Goal: Navigation & Orientation: Find specific page/section

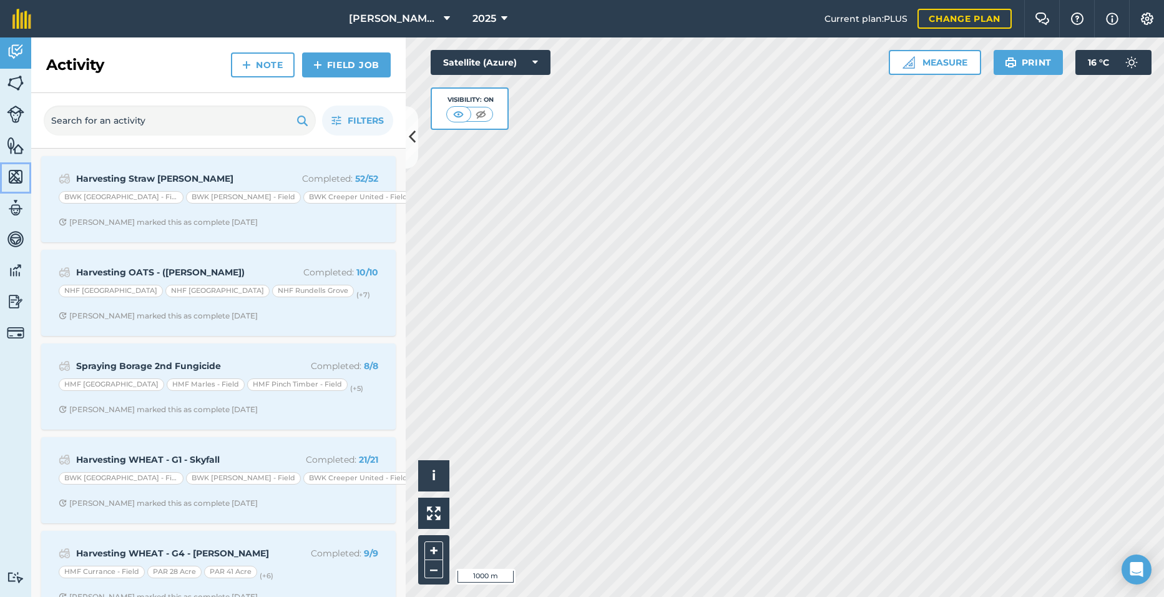
click at [12, 174] on img at bounding box center [15, 176] width 17 height 19
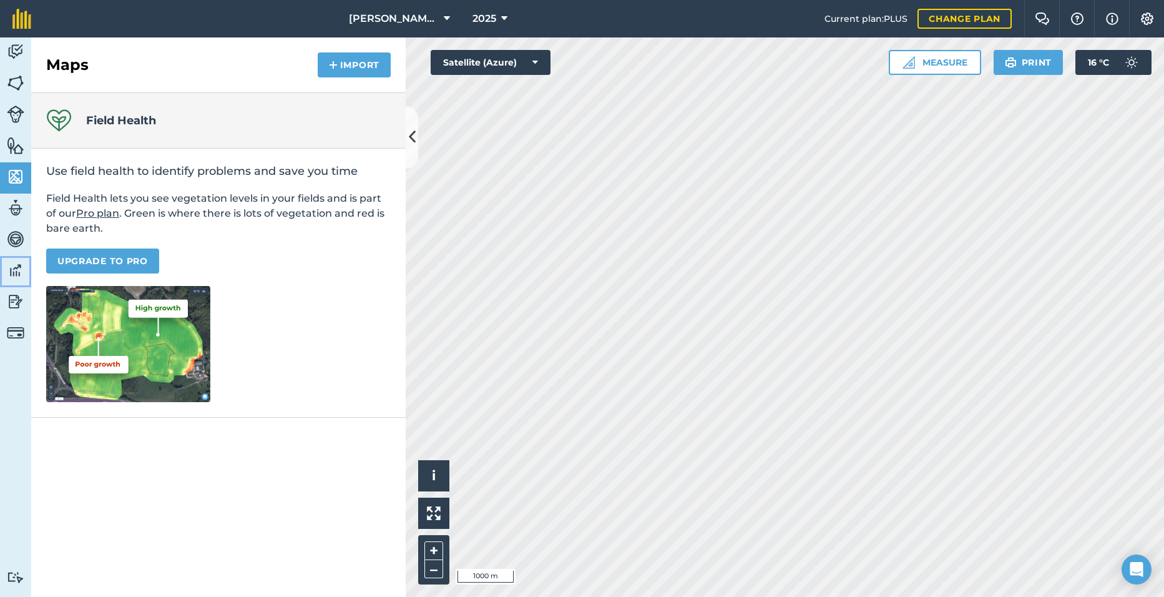
click at [17, 272] on img at bounding box center [15, 270] width 17 height 19
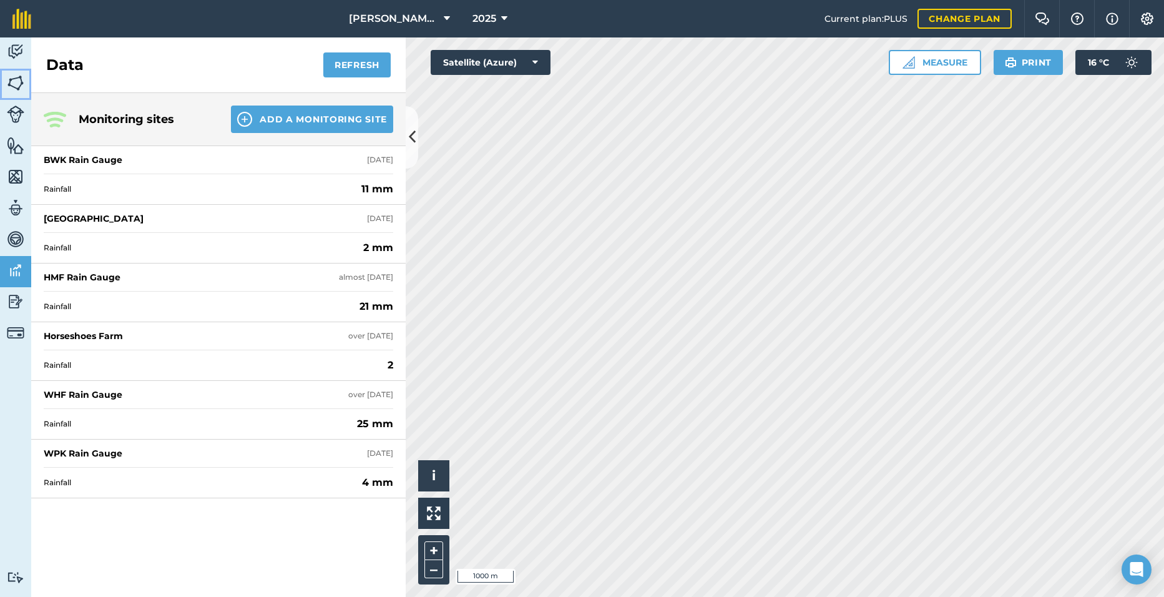
click at [15, 72] on link "Fields" at bounding box center [15, 84] width 31 height 31
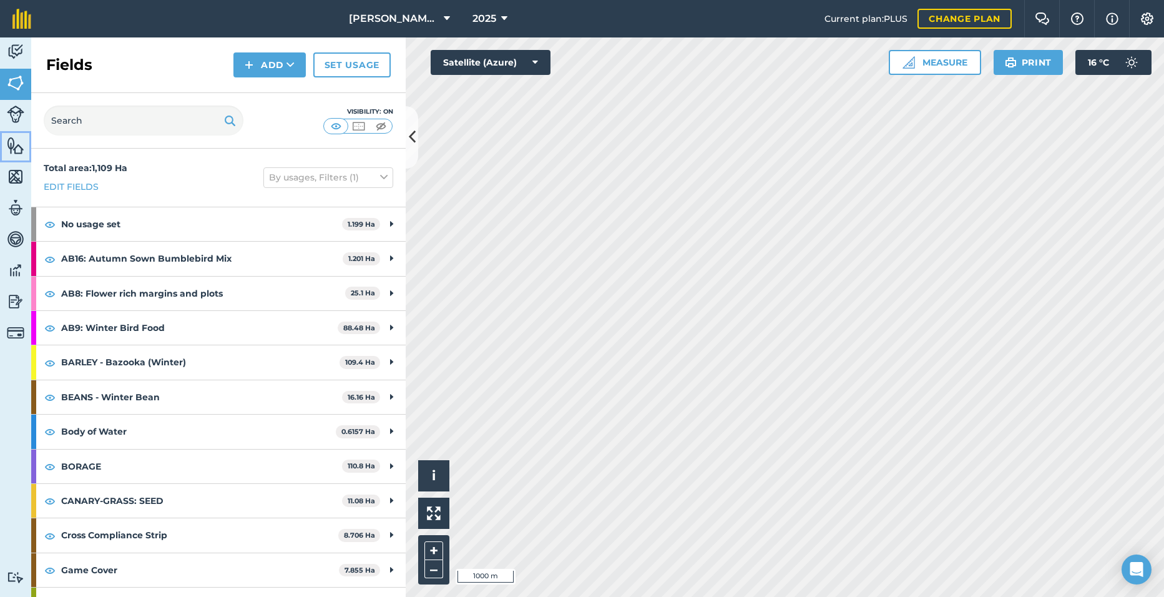
click at [13, 151] on img at bounding box center [15, 145] width 17 height 19
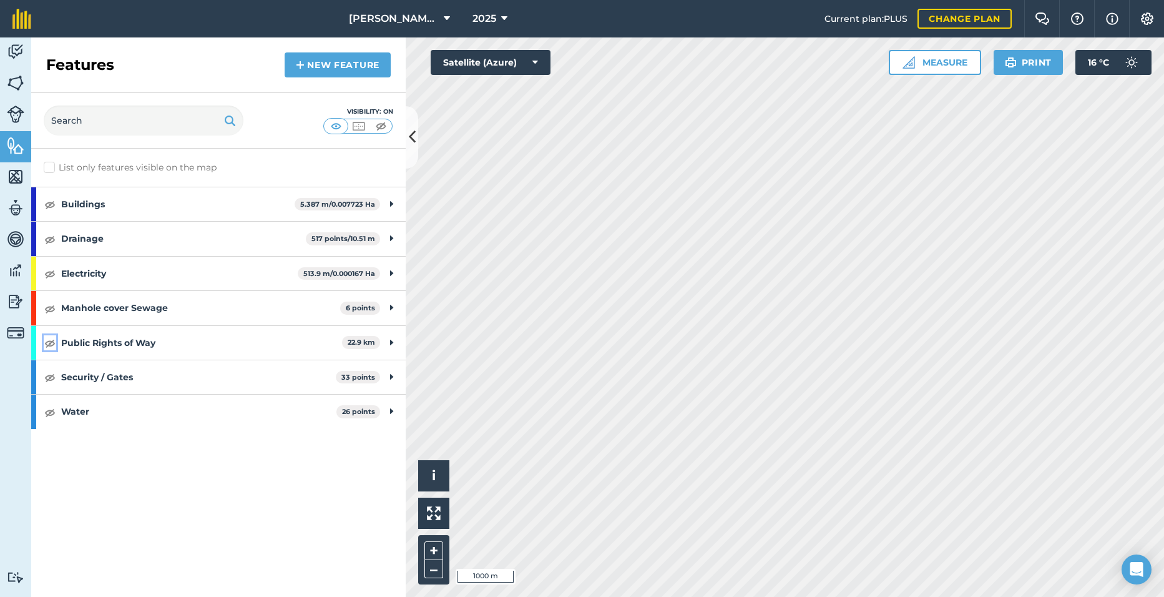
click at [51, 345] on img at bounding box center [49, 342] width 11 height 15
click at [51, 340] on img at bounding box center [49, 342] width 11 height 15
click at [375, 24] on span "[PERSON_NAME] Hayleys Partnership" at bounding box center [394, 18] width 90 height 15
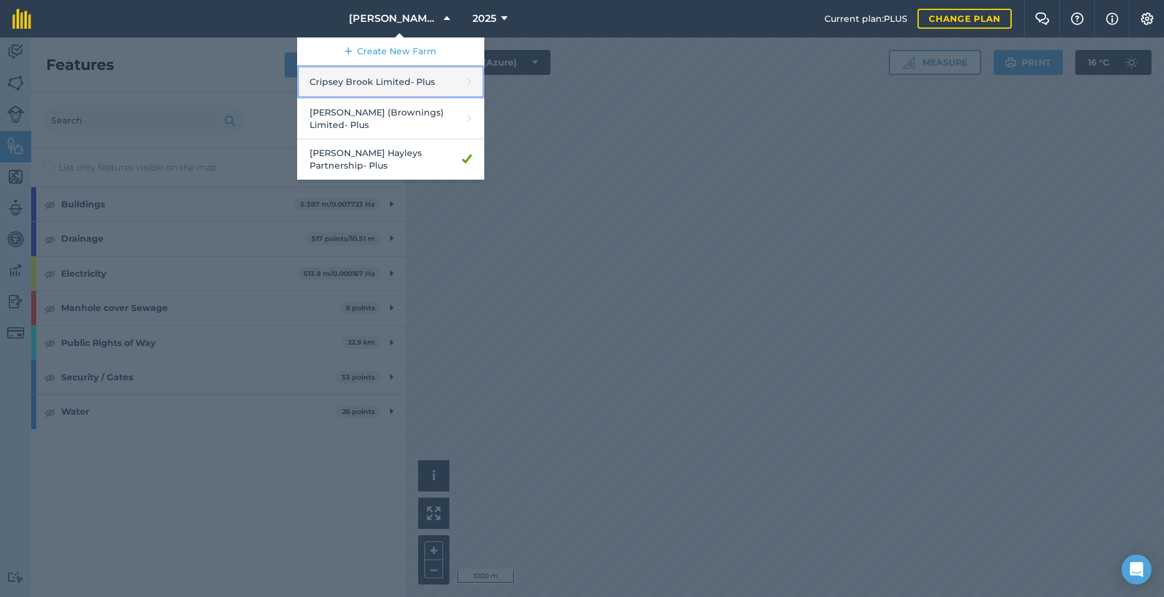
click at [379, 77] on link "Cripsey Brook Limited - Plus" at bounding box center [390, 82] width 187 height 33
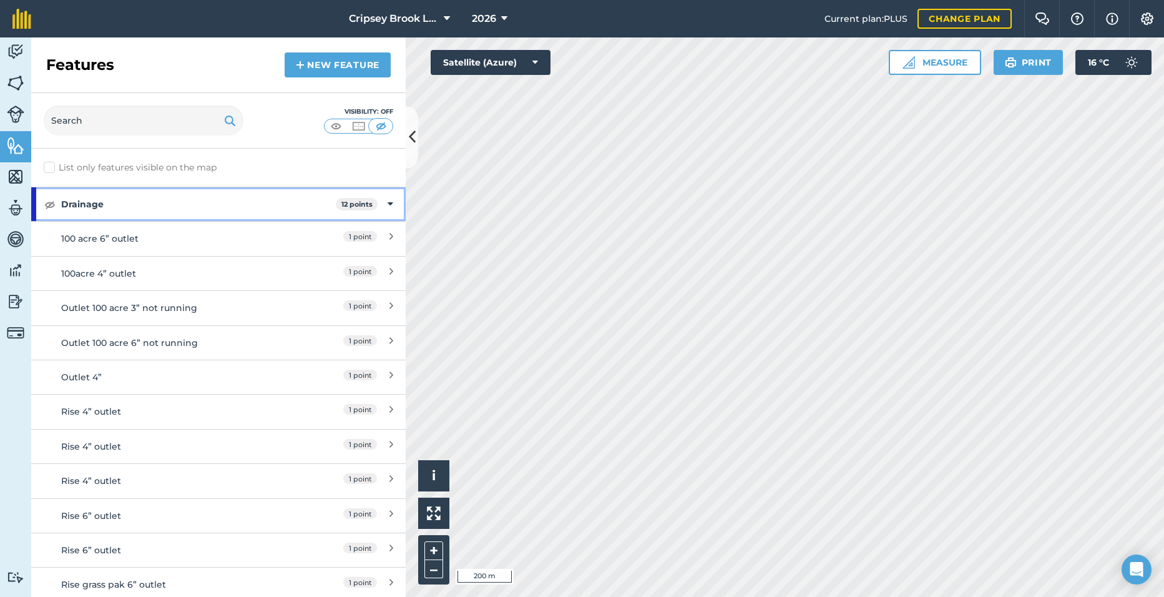
click at [388, 207] on icon at bounding box center [391, 204] width 6 height 14
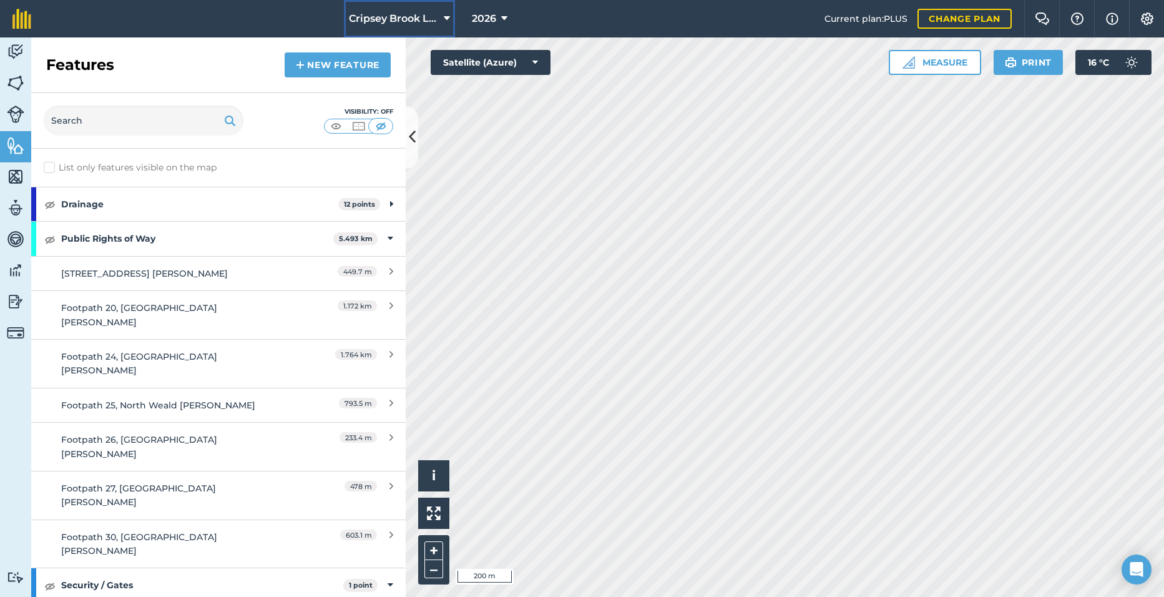
click at [373, 25] on span "Cripsey Brook Limited" at bounding box center [394, 18] width 90 height 15
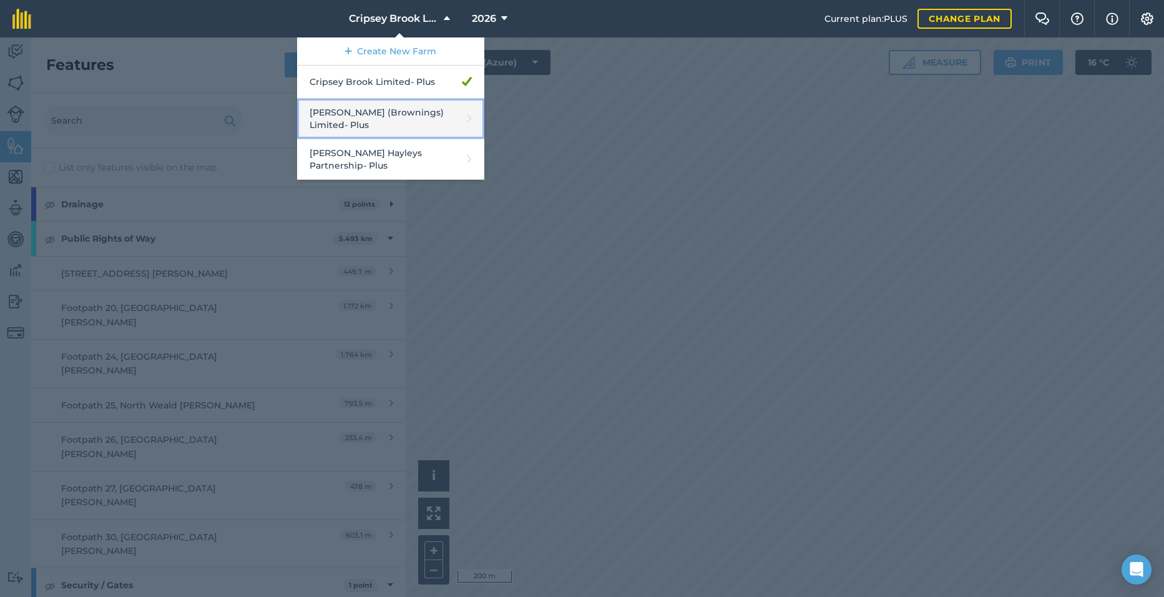
click at [376, 124] on link "[PERSON_NAME] (Brownings) Limited - Plus" at bounding box center [390, 119] width 187 height 41
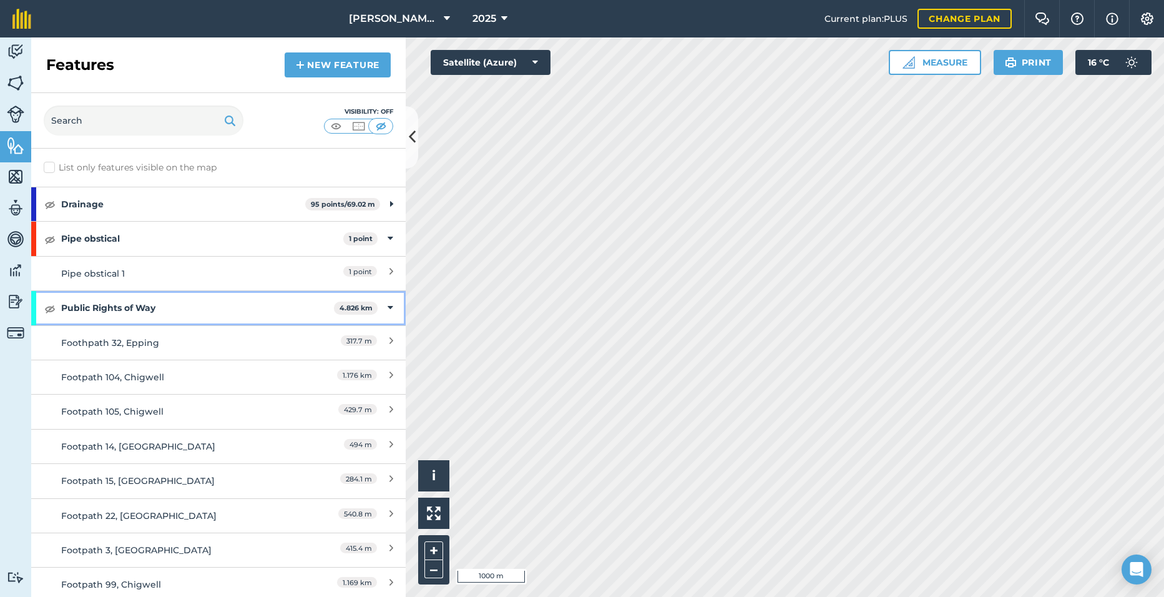
click at [388, 308] on icon at bounding box center [391, 308] width 6 height 14
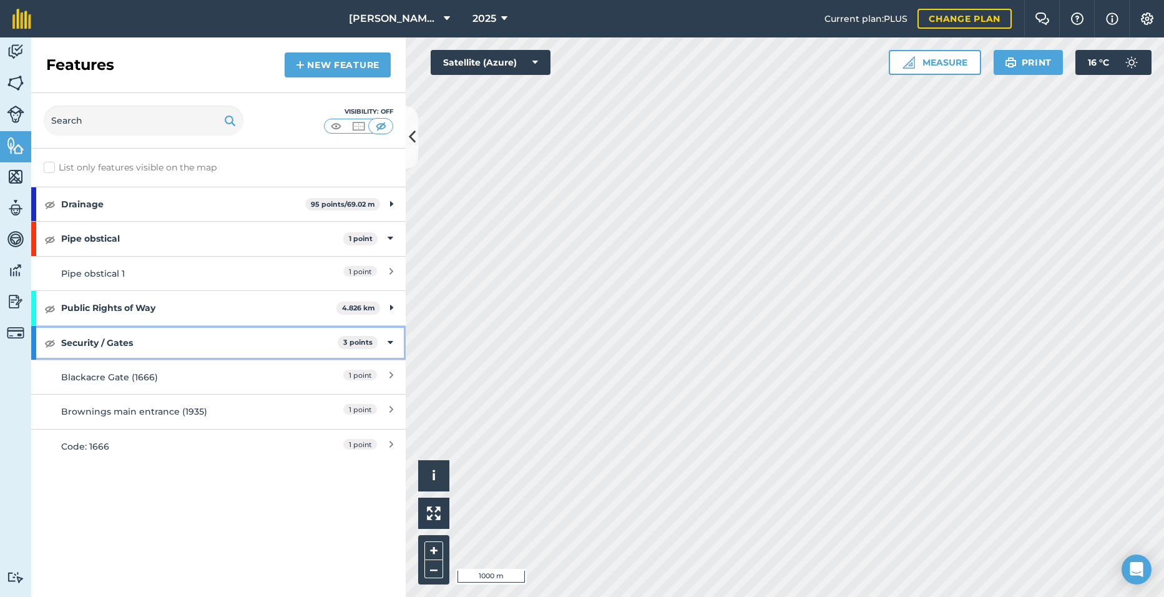
click at [393, 341] on icon at bounding box center [391, 343] width 6 height 14
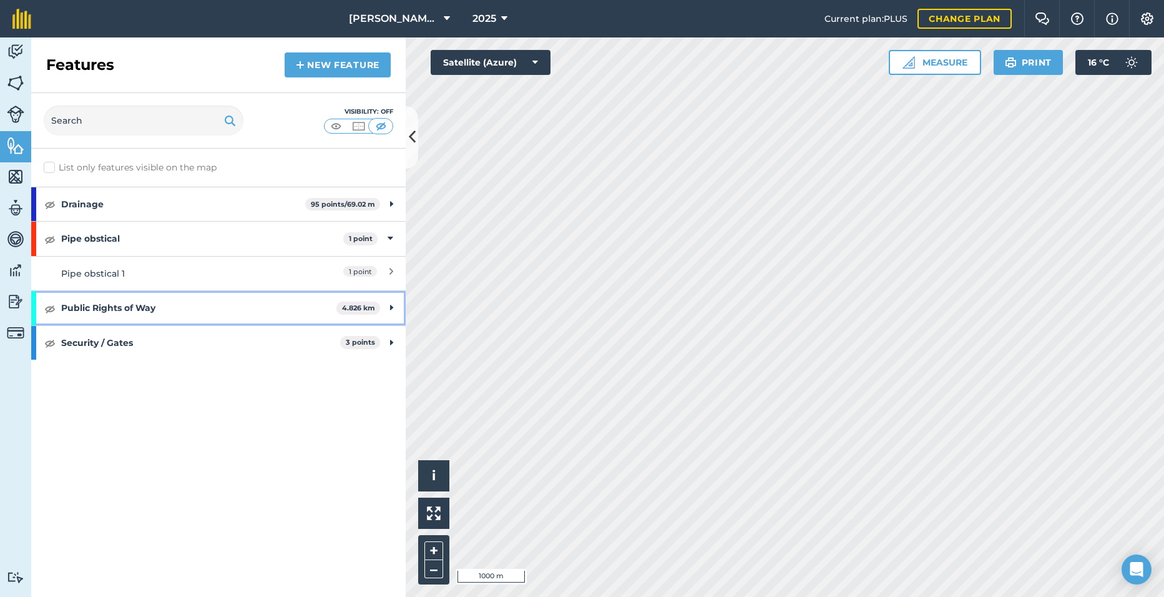
click at [237, 307] on strong "Public Rights of Way" at bounding box center [198, 308] width 275 height 34
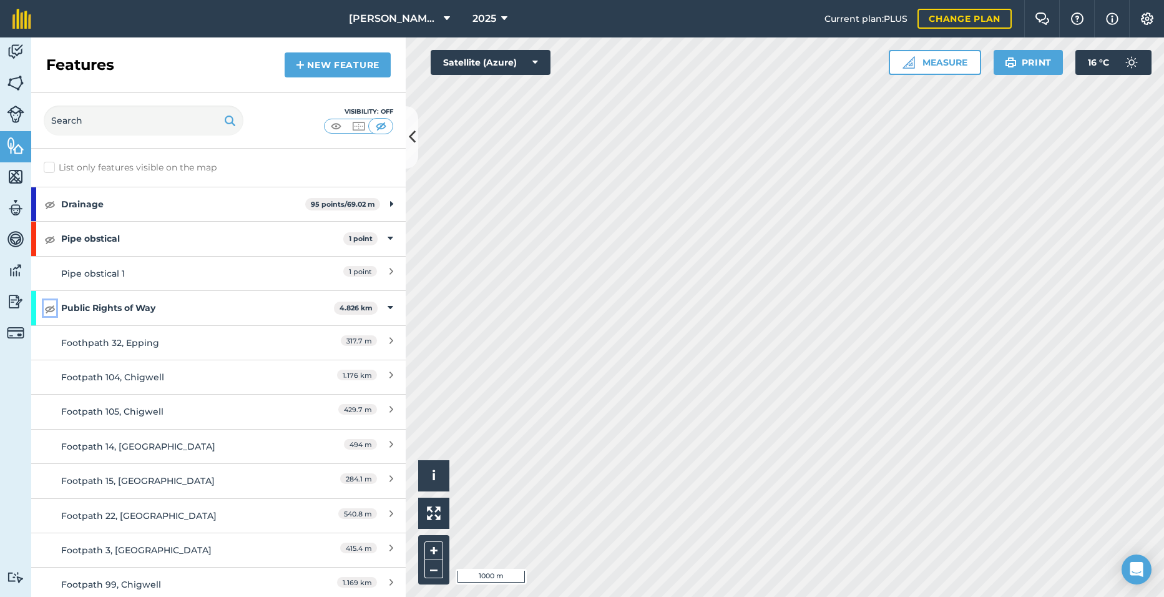
click at [50, 311] on img at bounding box center [49, 308] width 11 height 15
click at [12, 88] on img at bounding box center [15, 83] width 17 height 19
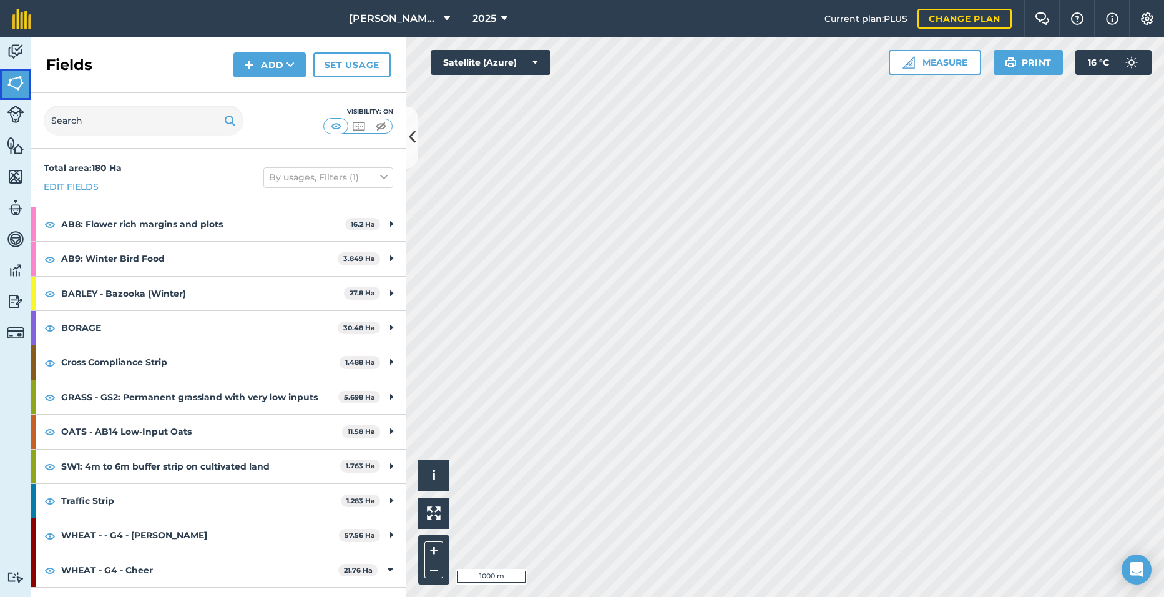
scroll to position [94, 0]
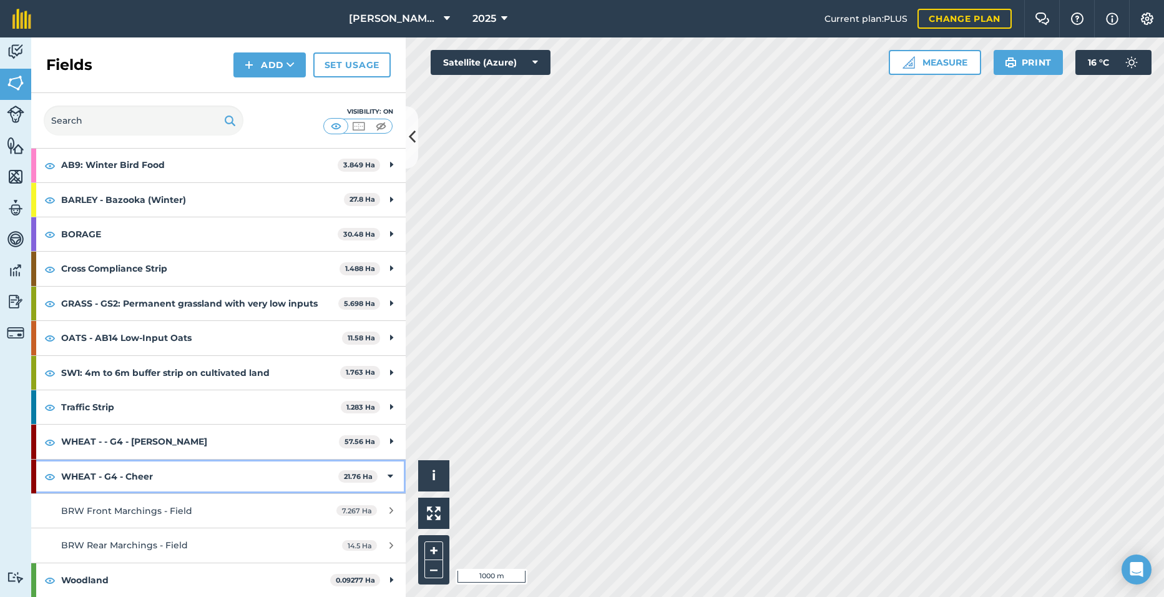
click at [389, 473] on div "WHEAT - G4 - Cheer 21.76 Ha" at bounding box center [218, 476] width 375 height 34
